Goal: Browse casually

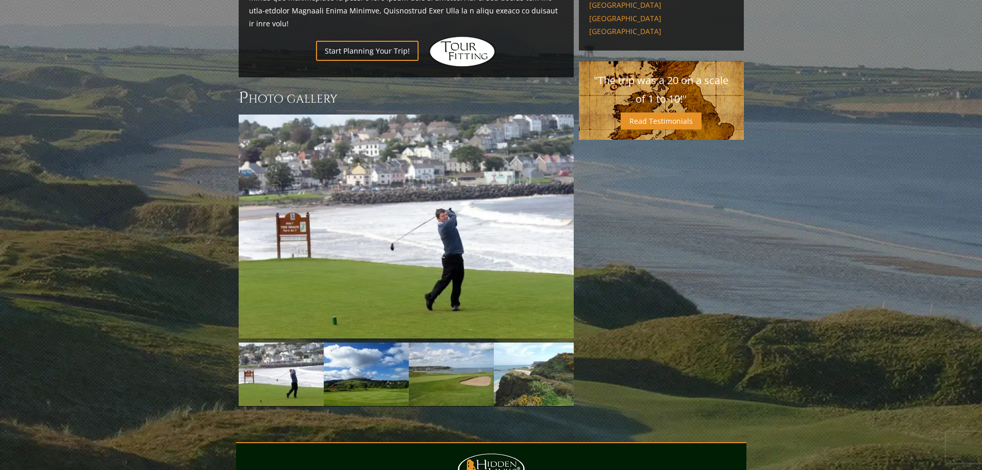
scroll to position [654, 0]
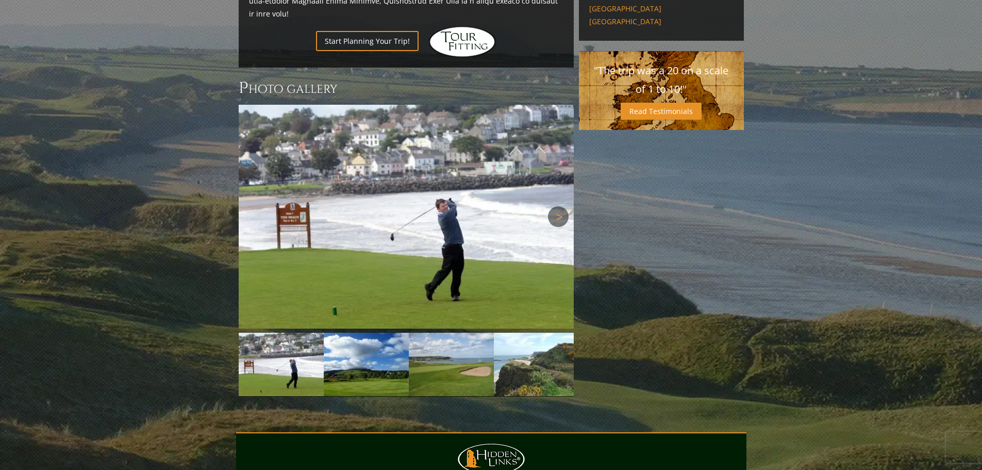
click at [560, 206] on link "Next" at bounding box center [558, 216] width 21 height 21
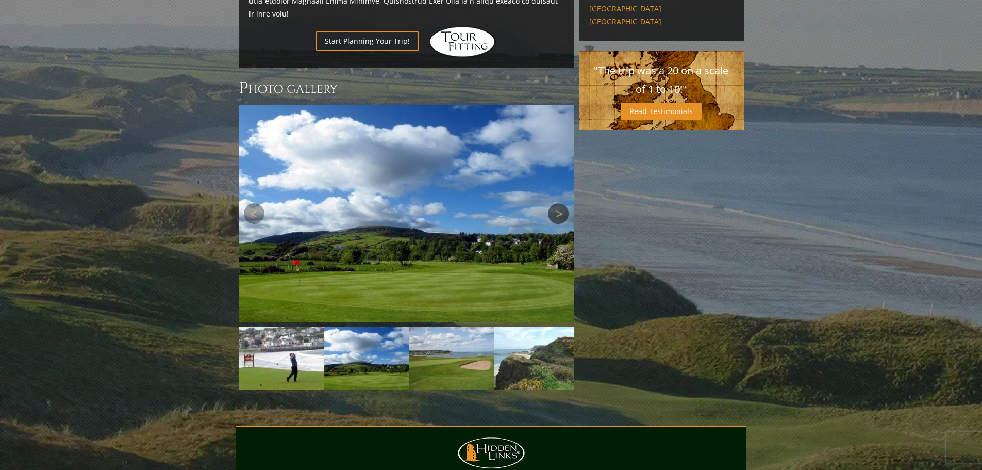
click at [560, 203] on link "Next" at bounding box center [558, 213] width 21 height 21
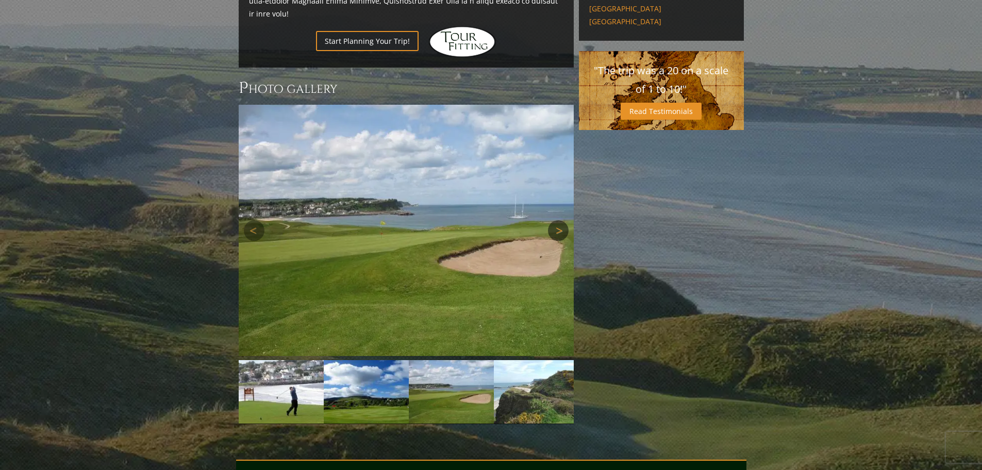
click at [560, 220] on link "Next" at bounding box center [558, 230] width 21 height 21
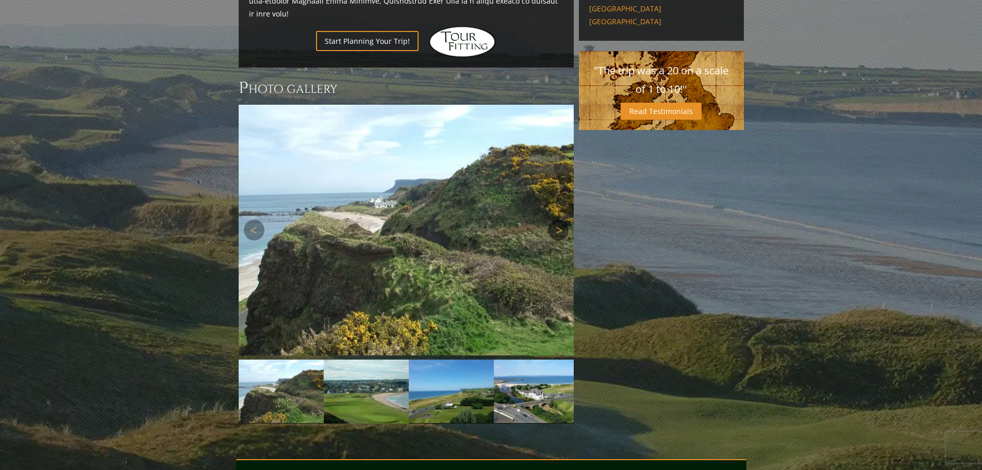
click at [560, 220] on link "Next" at bounding box center [558, 230] width 21 height 21
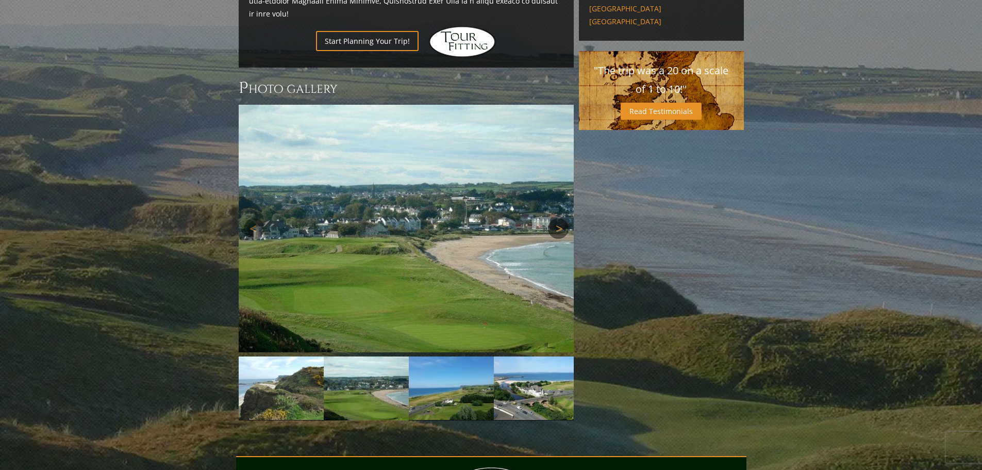
click at [560, 218] on link "Next" at bounding box center [558, 228] width 21 height 21
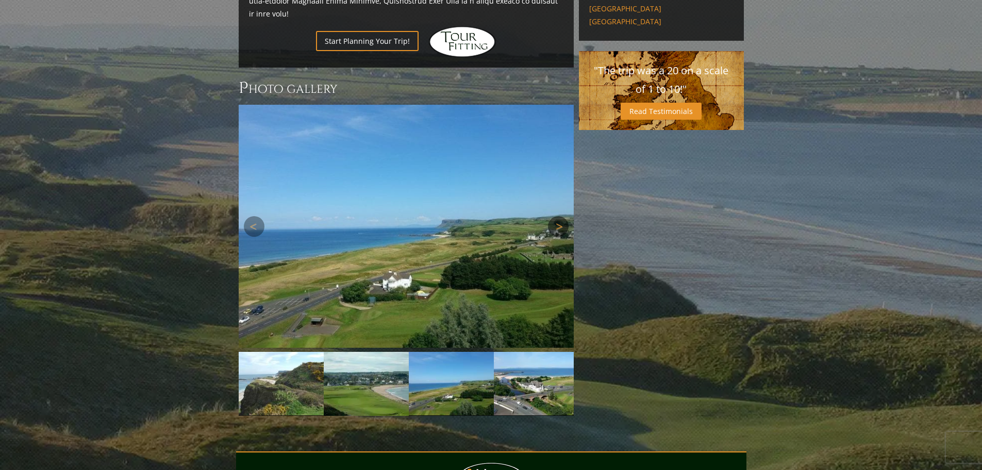
click at [560, 216] on link "Next" at bounding box center [558, 226] width 21 height 21
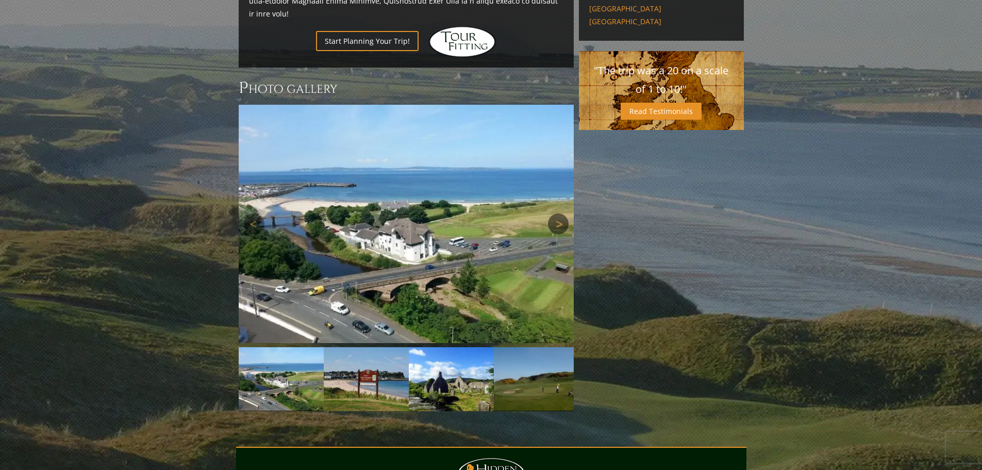
click at [560, 213] on link "Next" at bounding box center [558, 223] width 21 height 21
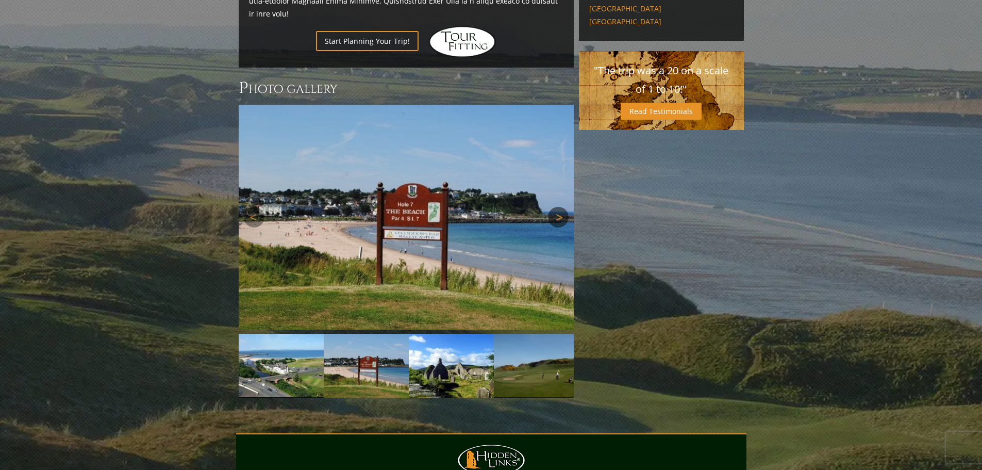
click at [560, 207] on link "Next" at bounding box center [558, 217] width 21 height 21
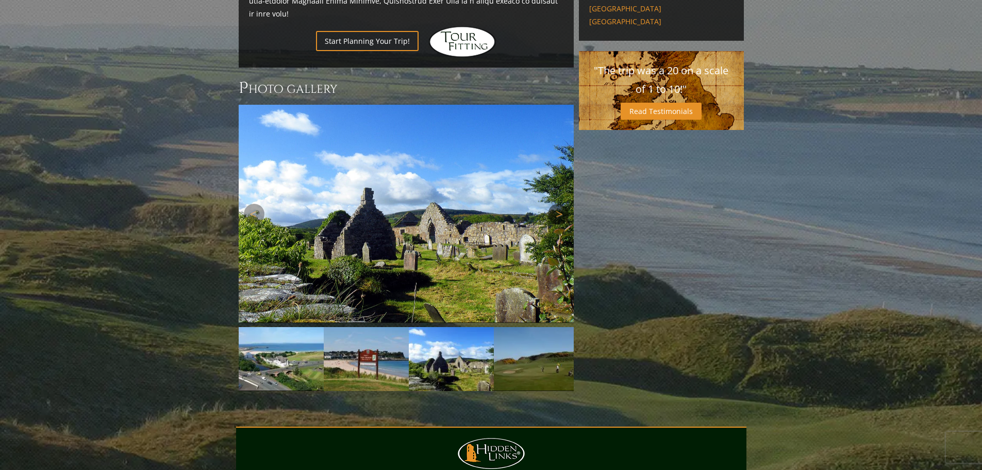
click at [560, 204] on link "Next" at bounding box center [558, 214] width 21 height 21
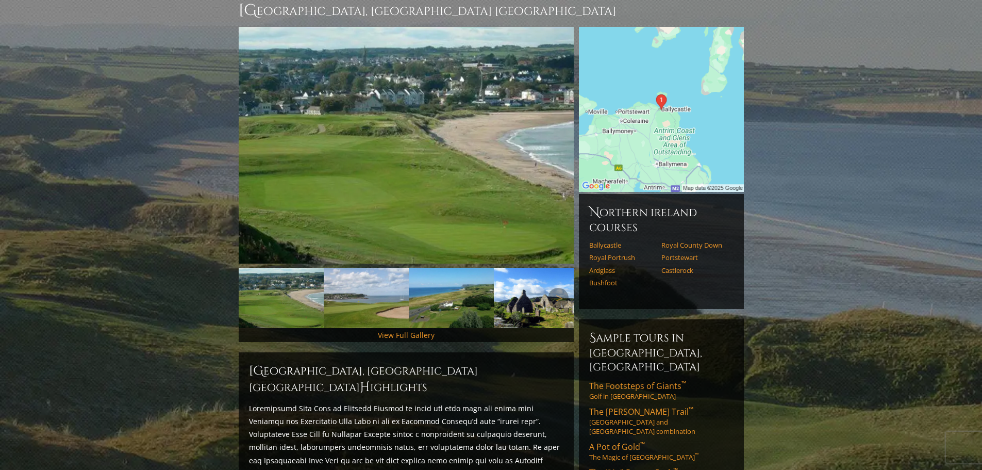
scroll to position [0, 0]
